Goal: Transaction & Acquisition: Obtain resource

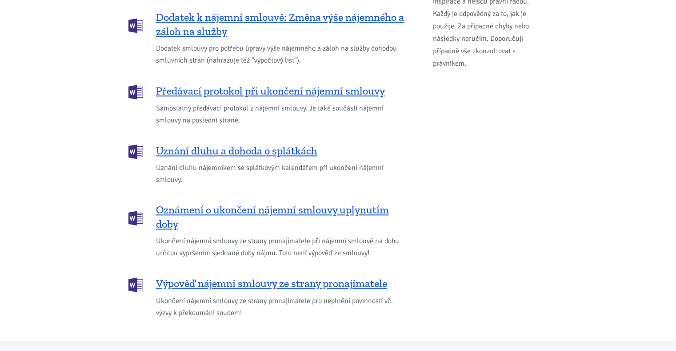
scroll to position [1022, 0]
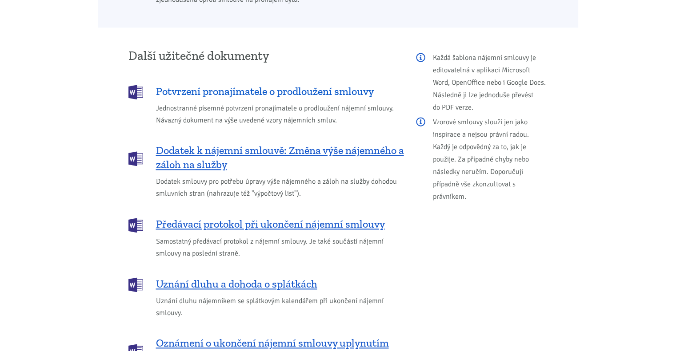
click at [206, 84] on span "Potvrzení pronajímatele o prodloužení smlouvy" at bounding box center [265, 91] width 218 height 14
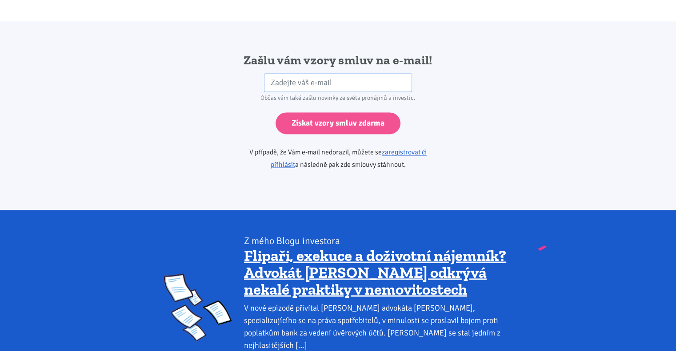
scroll to position [1484, 0]
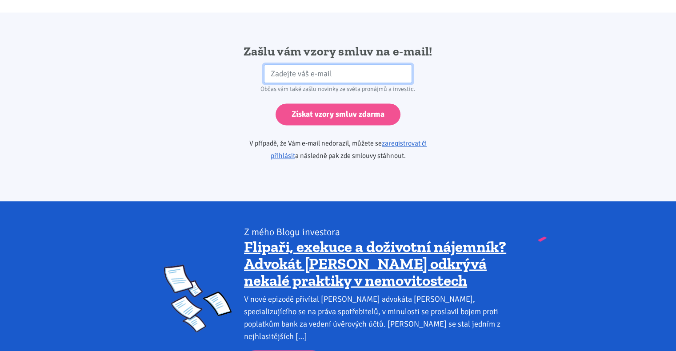
click at [317, 64] on input "email" at bounding box center [338, 73] width 148 height 19
type input "lenik333@gmail.com"
click at [275, 104] on input "Získat vzory smluv zdarma" at bounding box center [337, 115] width 125 height 22
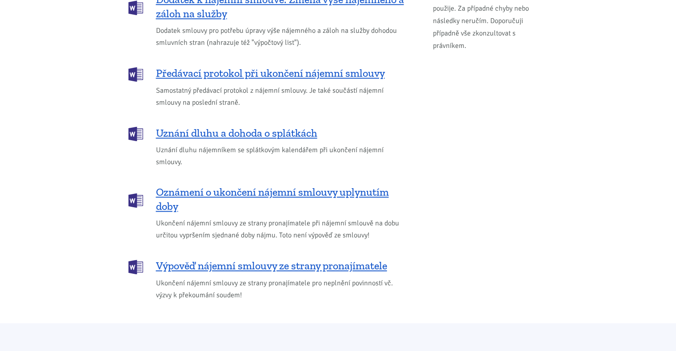
scroll to position [995, 0]
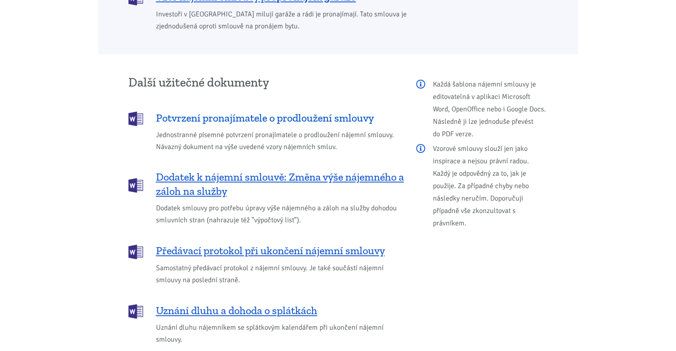
click at [319, 111] on span "Potvrzení pronajímatele o prodloužení smlouvy" at bounding box center [265, 118] width 218 height 14
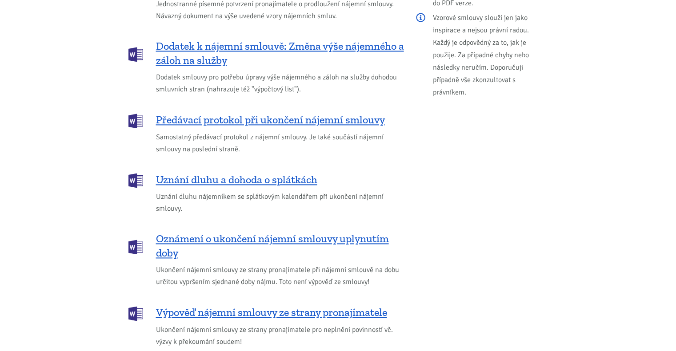
scroll to position [1040, 0]
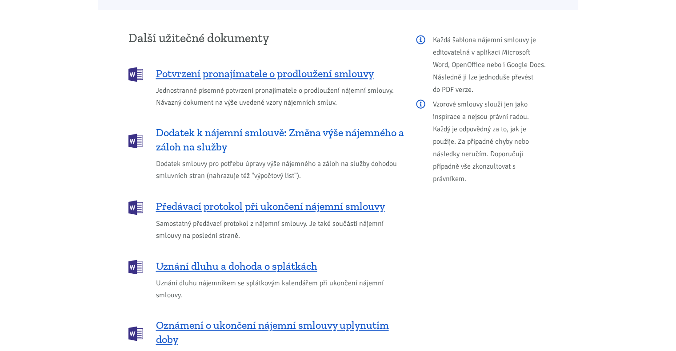
click at [308, 126] on span "Dodatek k nájemní smlouvě: Změna výše nájemného a záloh na služby" at bounding box center [280, 140] width 248 height 28
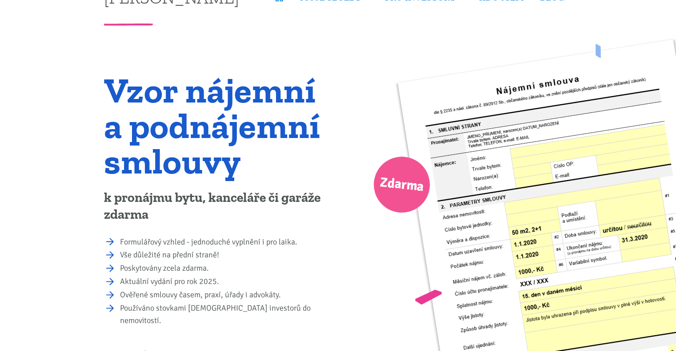
scroll to position [0, 0]
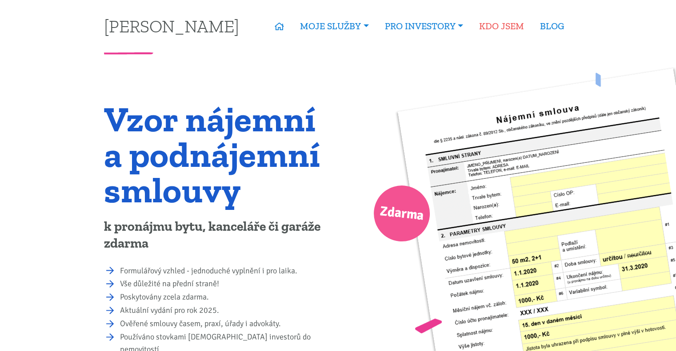
click at [492, 25] on link "KDO JSEM" at bounding box center [501, 26] width 61 height 20
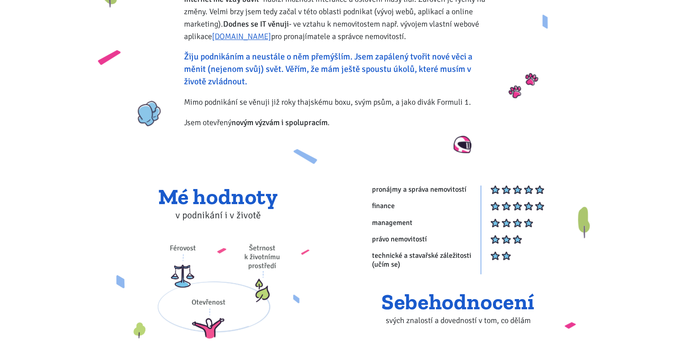
scroll to position [267, 0]
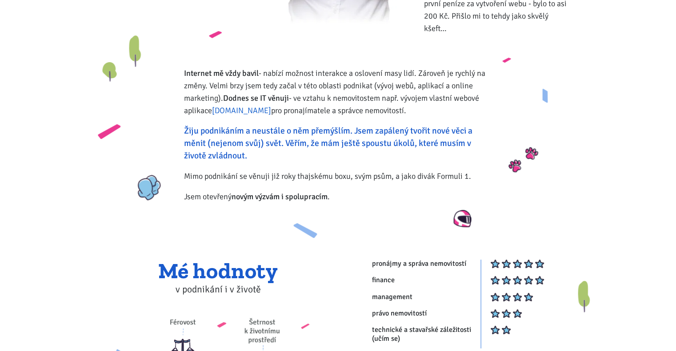
click at [238, 106] on link "[DOMAIN_NAME]" at bounding box center [241, 111] width 59 height 10
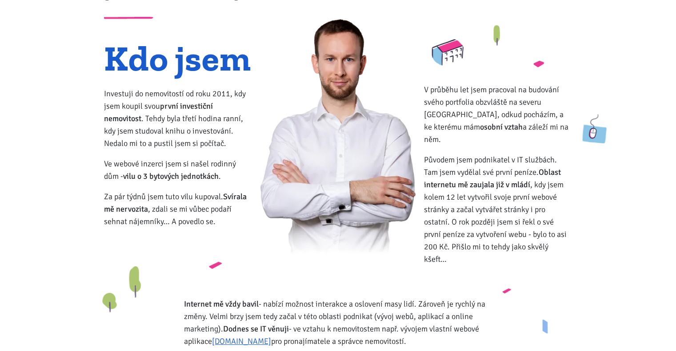
scroll to position [0, 0]
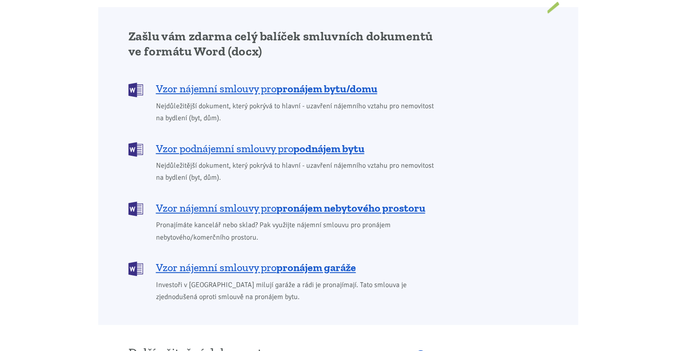
scroll to position [711, 0]
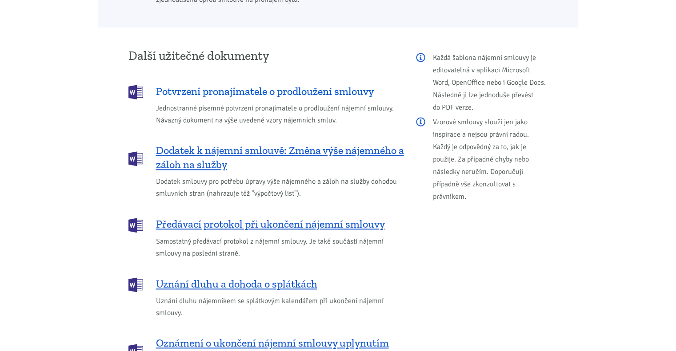
click at [308, 84] on span "Potvrzení pronajímatele o prodloužení smlouvy" at bounding box center [265, 91] width 218 height 14
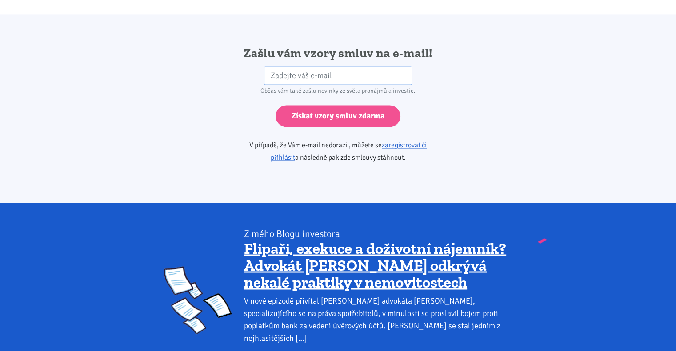
scroll to position [1484, 0]
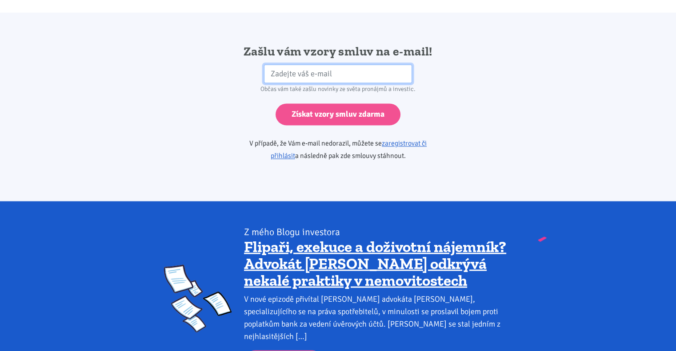
click at [315, 70] on input "email" at bounding box center [338, 73] width 148 height 19
type input "pithova.lenka@empea.cz"
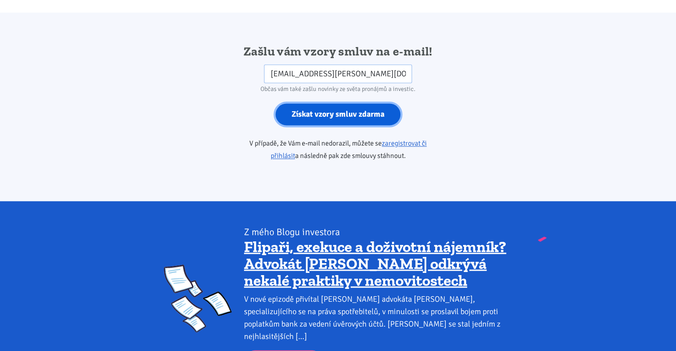
click at [320, 104] on input "Získat vzory smluv zdarma" at bounding box center [337, 115] width 125 height 22
